Goal: Find specific page/section

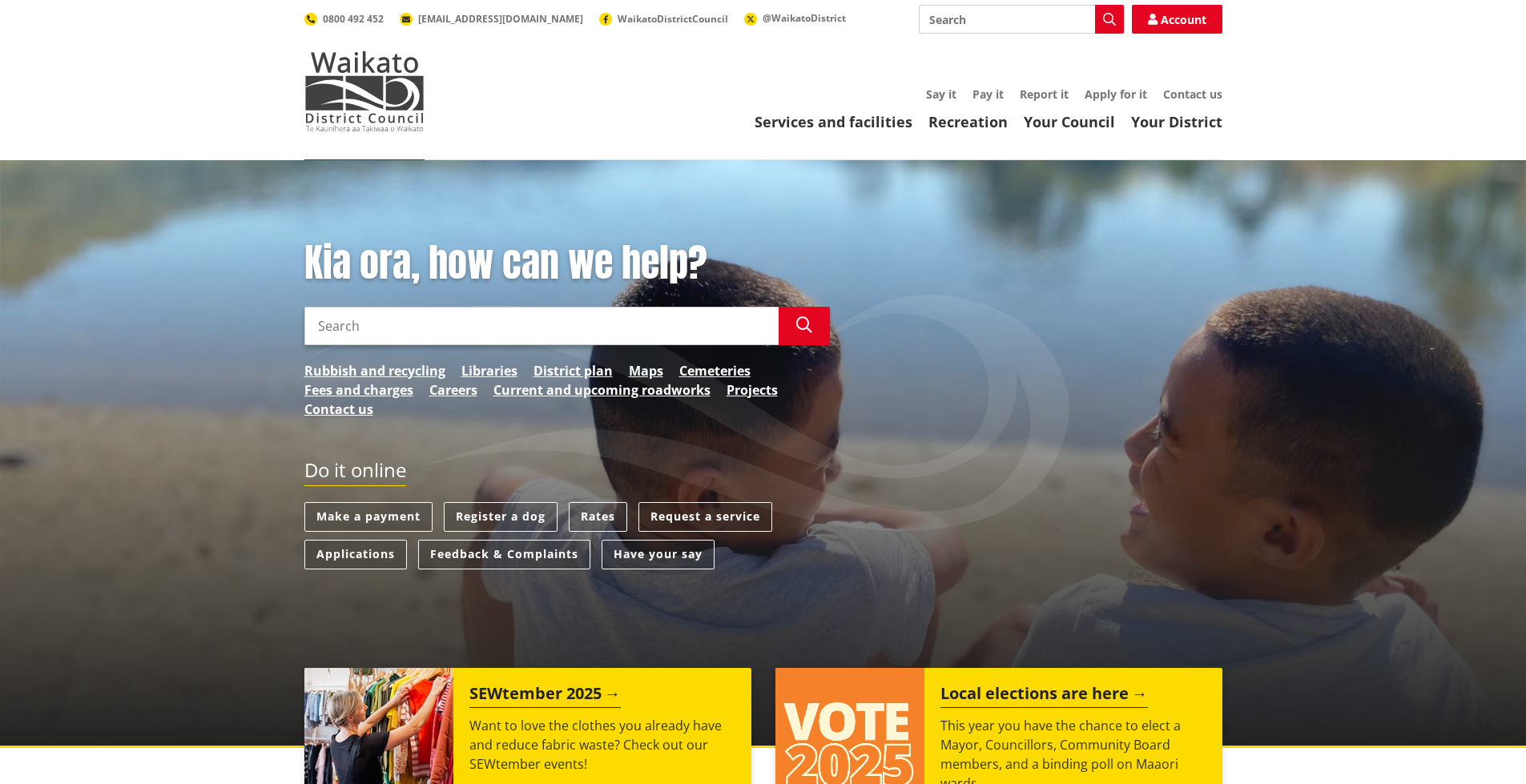
click at [589, 370] on link "District plan" at bounding box center [573, 371] width 79 height 19
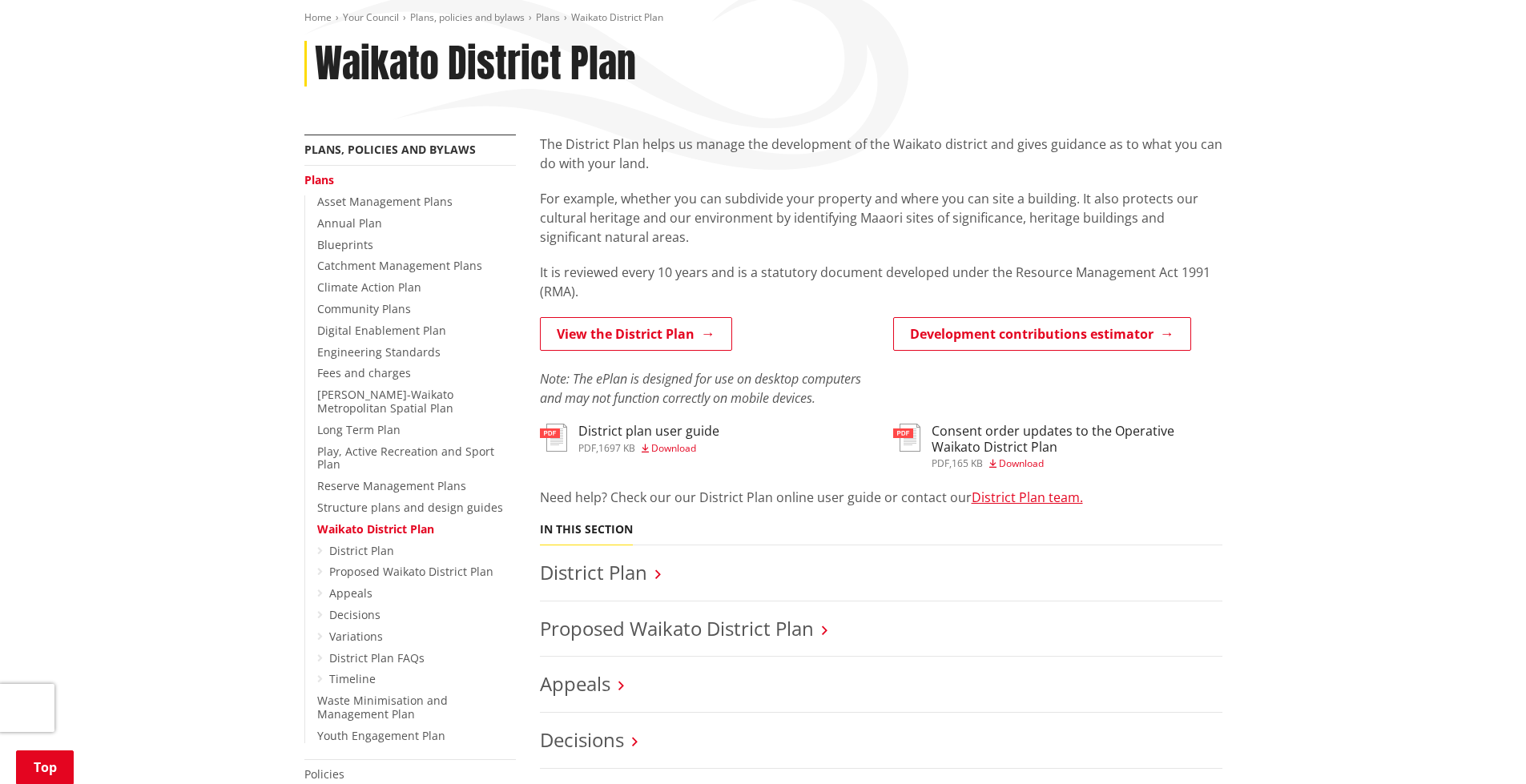
scroll to position [160, 0]
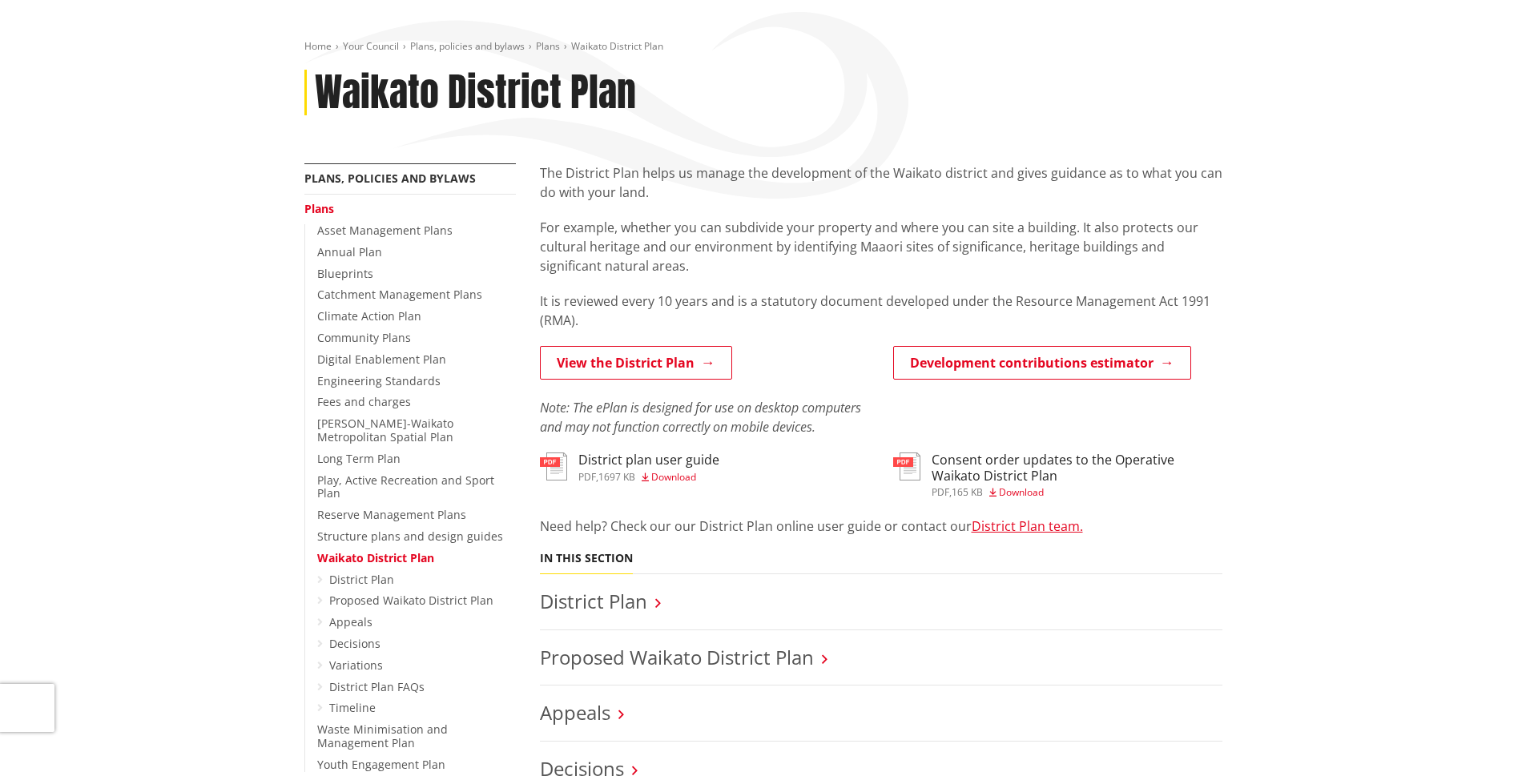
click at [1016, 480] on h3 "Consent order updates to the Operative Waikato District Plan" at bounding box center [1077, 467] width 291 height 31
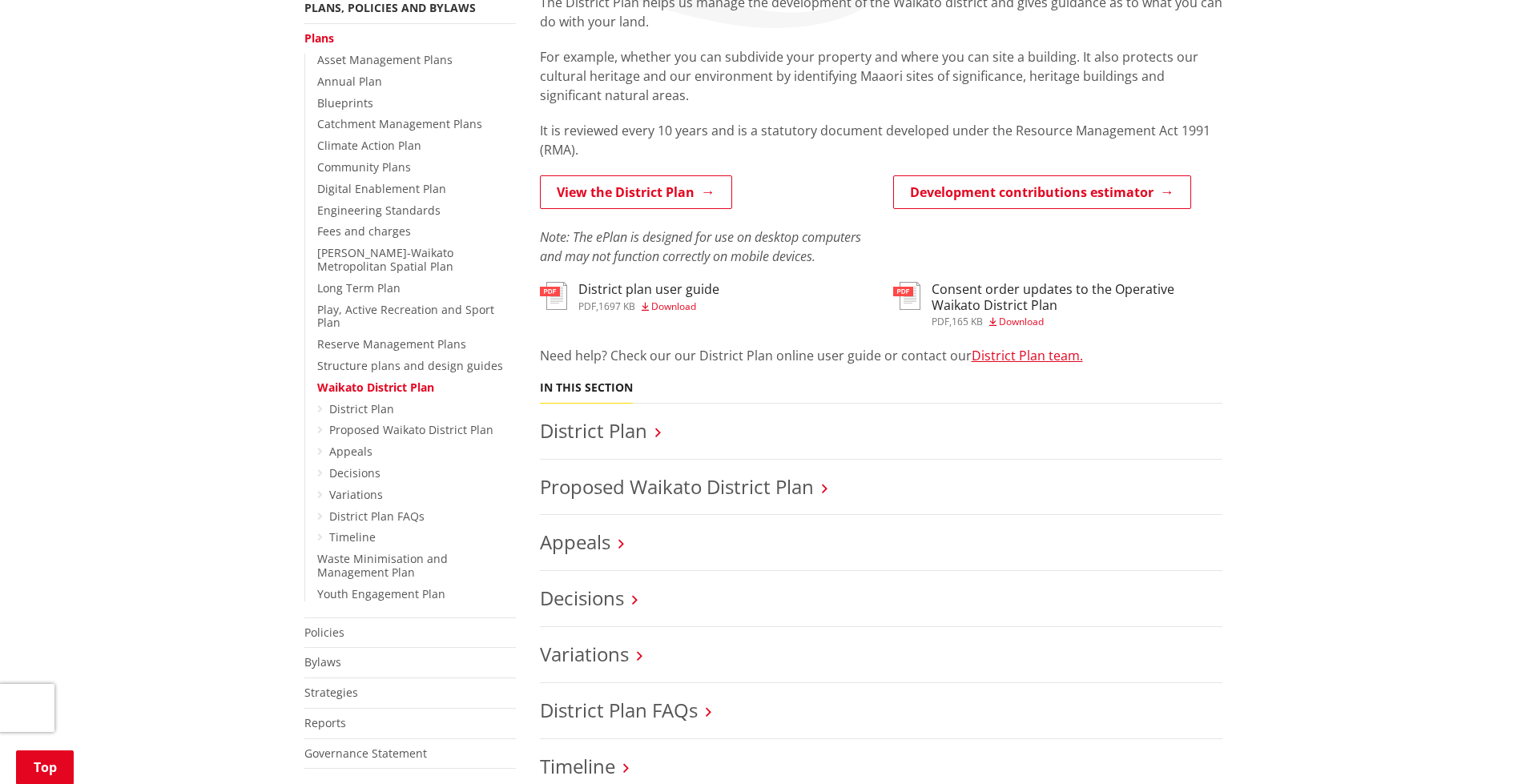
scroll to position [321, 0]
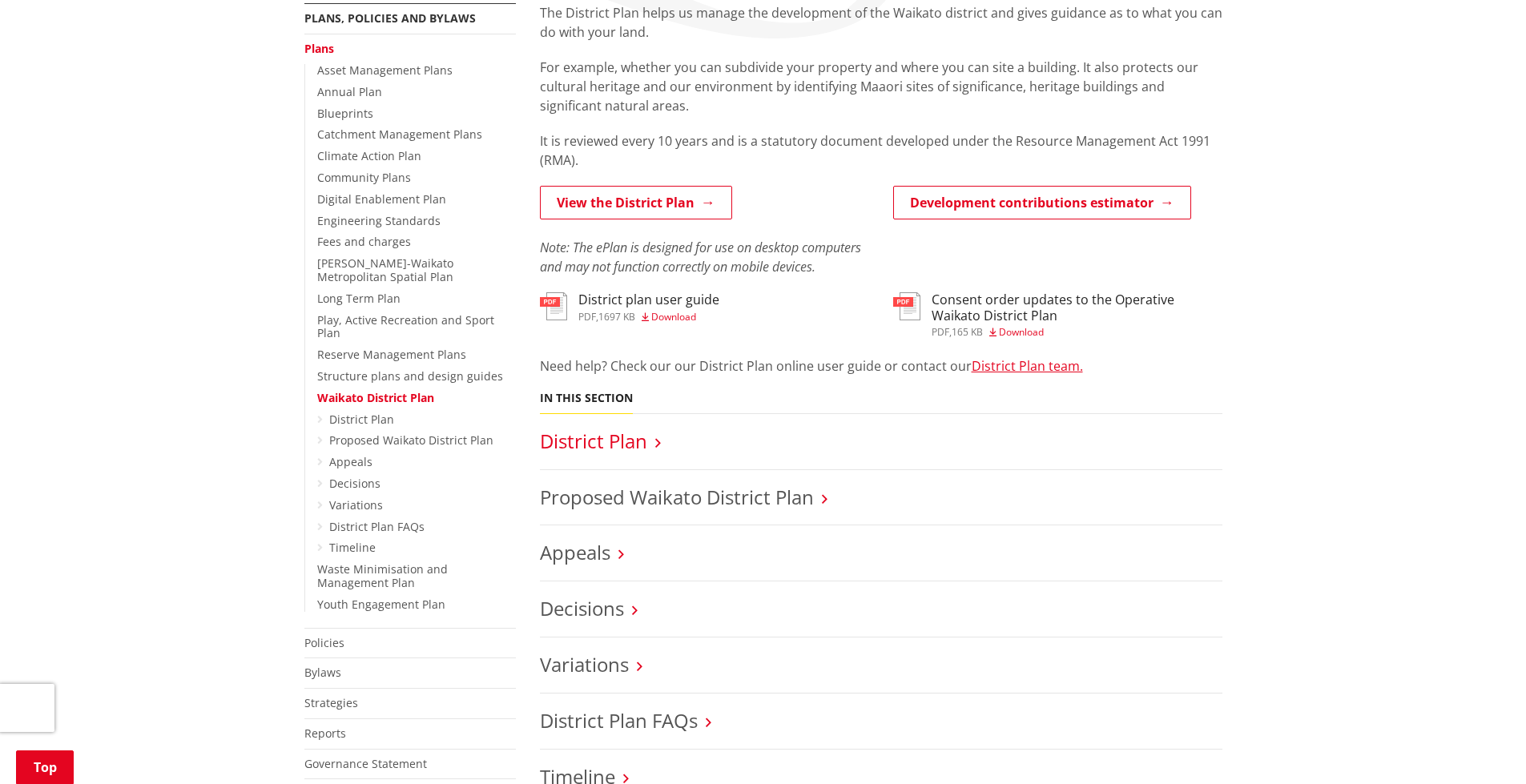
click at [604, 431] on link "District Plan" at bounding box center [593, 441] width 107 height 27
